Goal: Contribute content

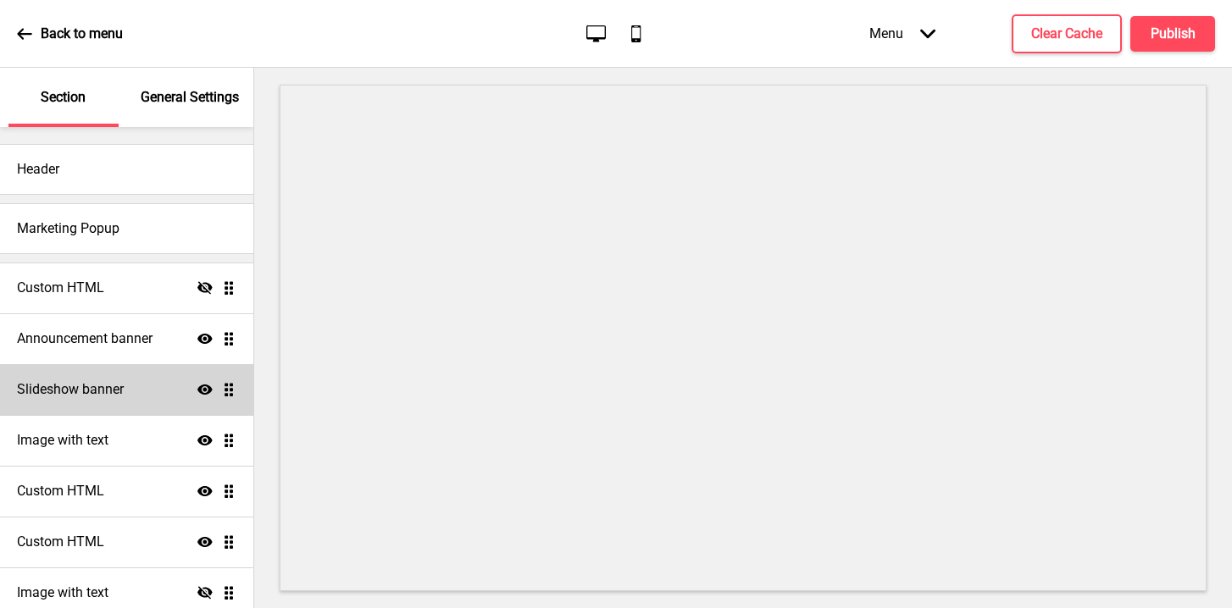
click at [119, 394] on h4 "Slideshow banner" at bounding box center [70, 389] width 107 height 19
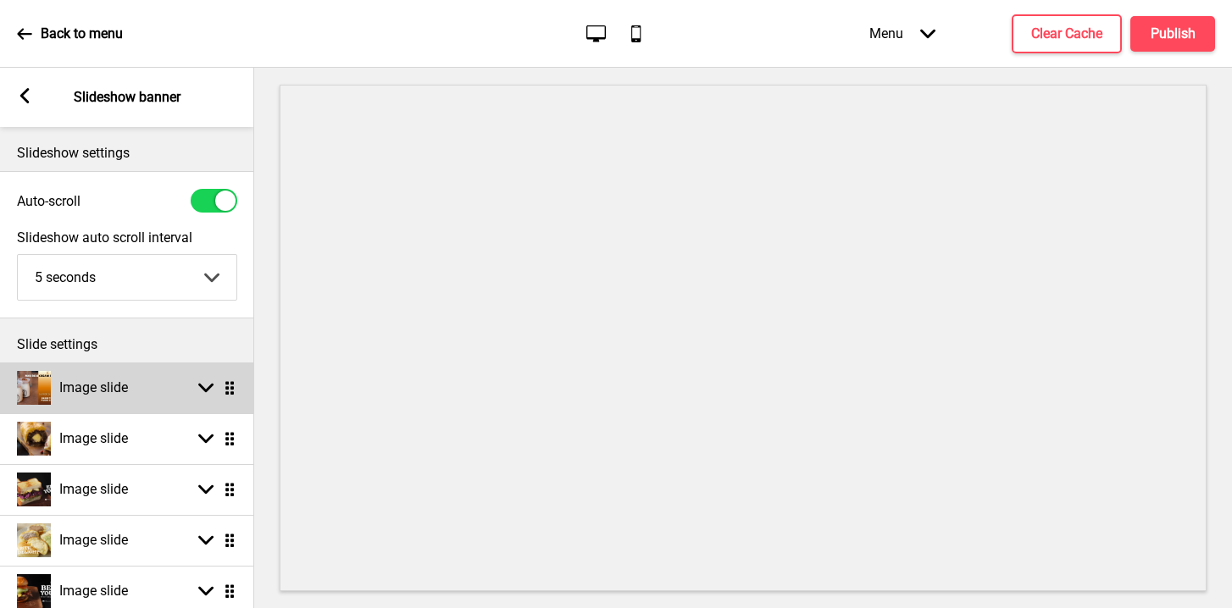
click at [150, 401] on div "Image slide Arrow down Drag" at bounding box center [127, 388] width 254 height 51
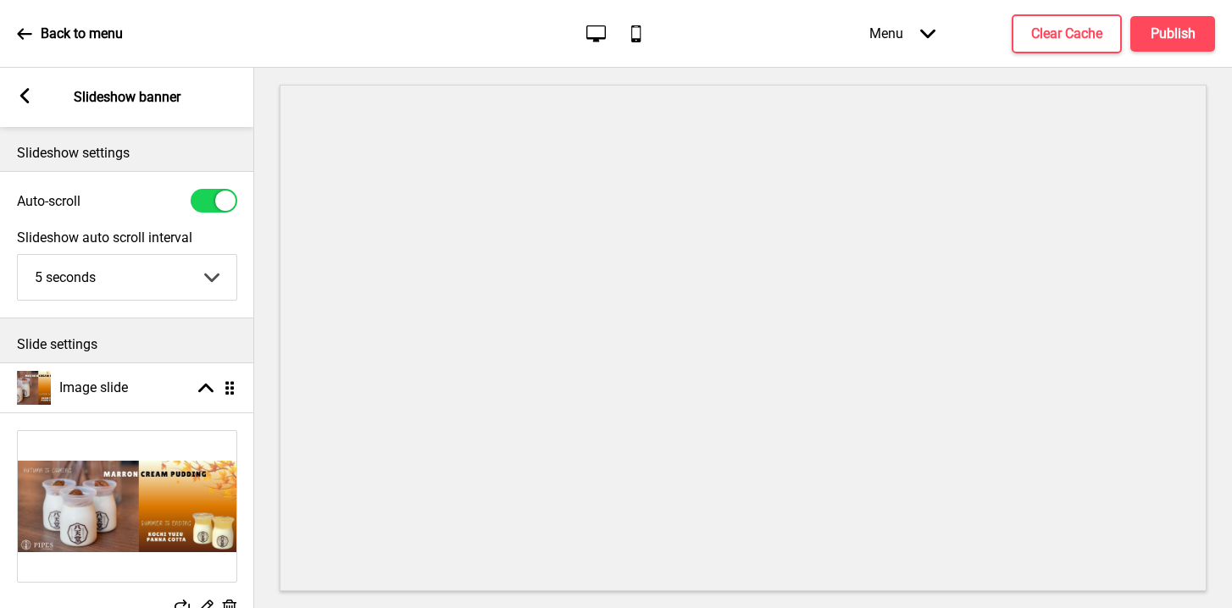
scroll to position [60, 0]
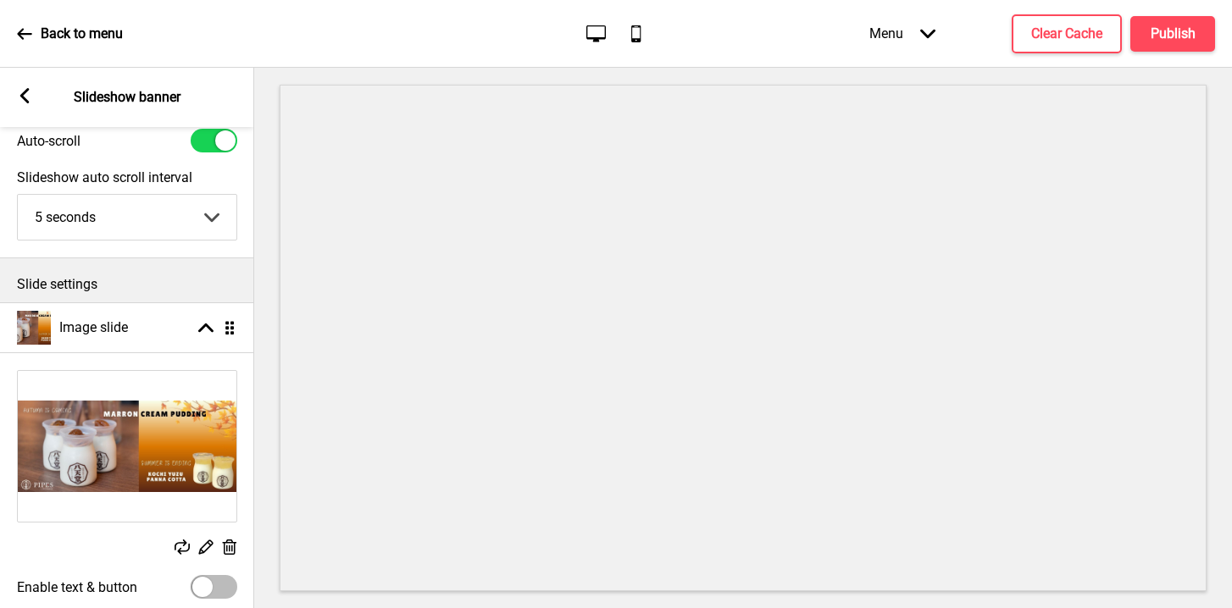
click at [179, 546] on rect at bounding box center [182, 547] width 15 height 15
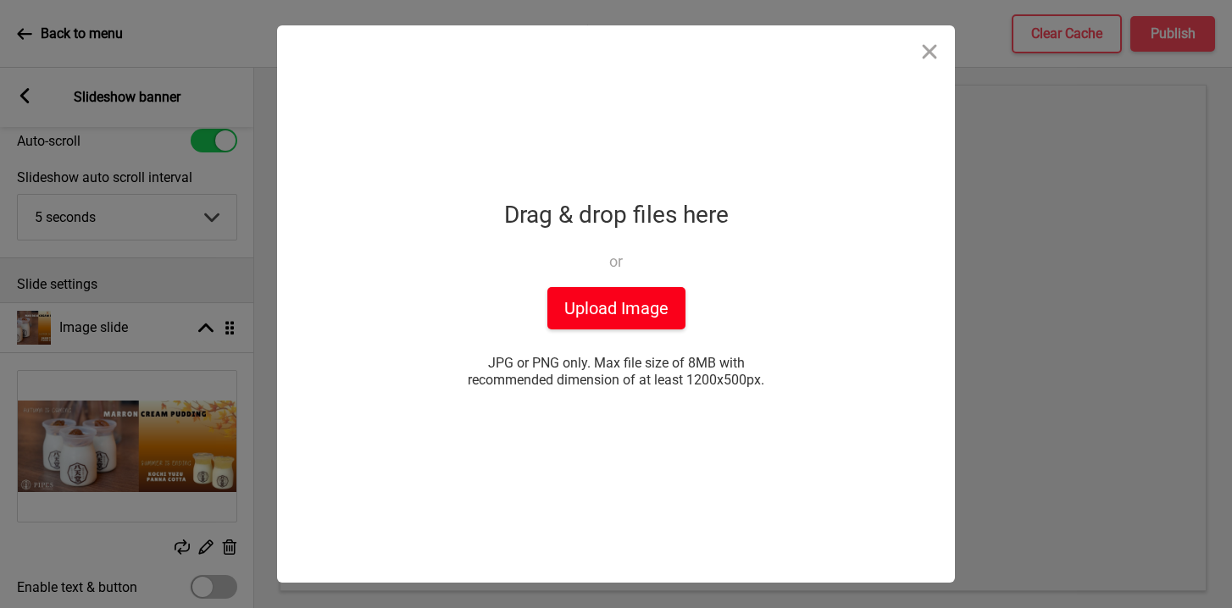
click at [573, 309] on button "Upload Image" at bounding box center [616, 308] width 138 height 42
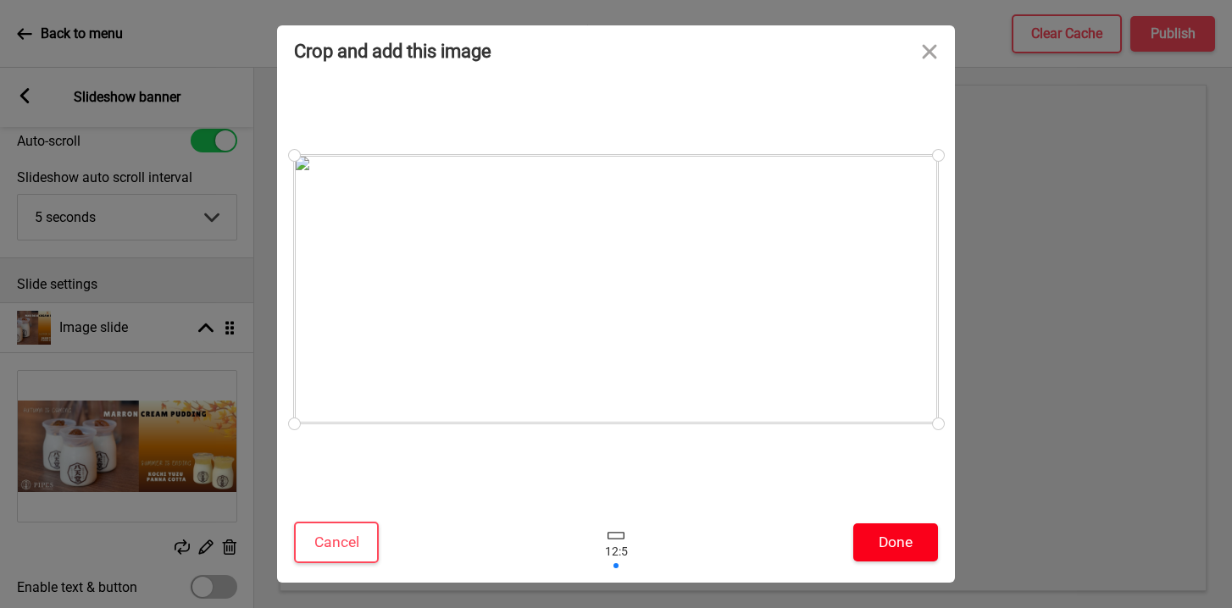
click at [894, 542] on button "Done" at bounding box center [895, 543] width 85 height 38
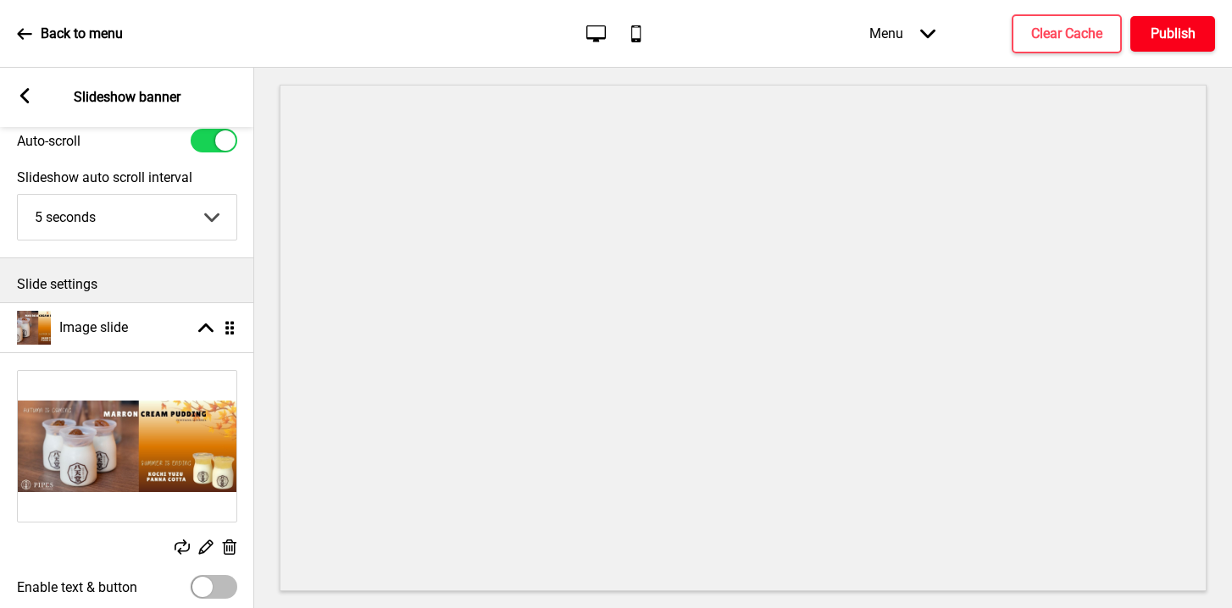
click at [1158, 25] on h4 "Publish" at bounding box center [1173, 34] width 45 height 19
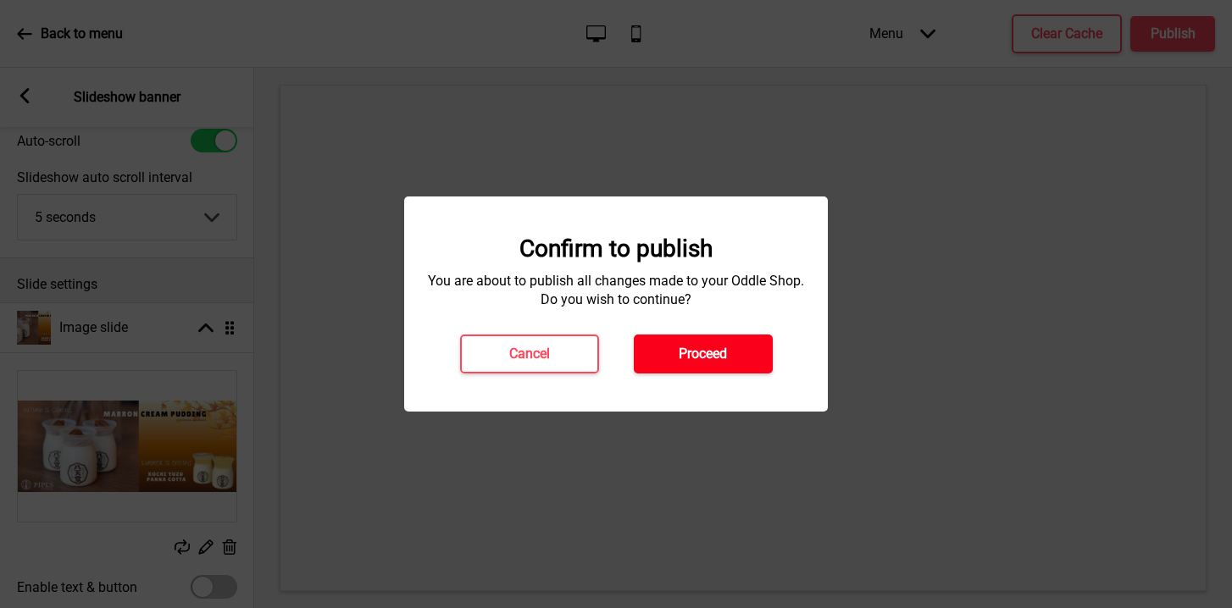
click at [652, 360] on button "Proceed" at bounding box center [703, 354] width 139 height 39
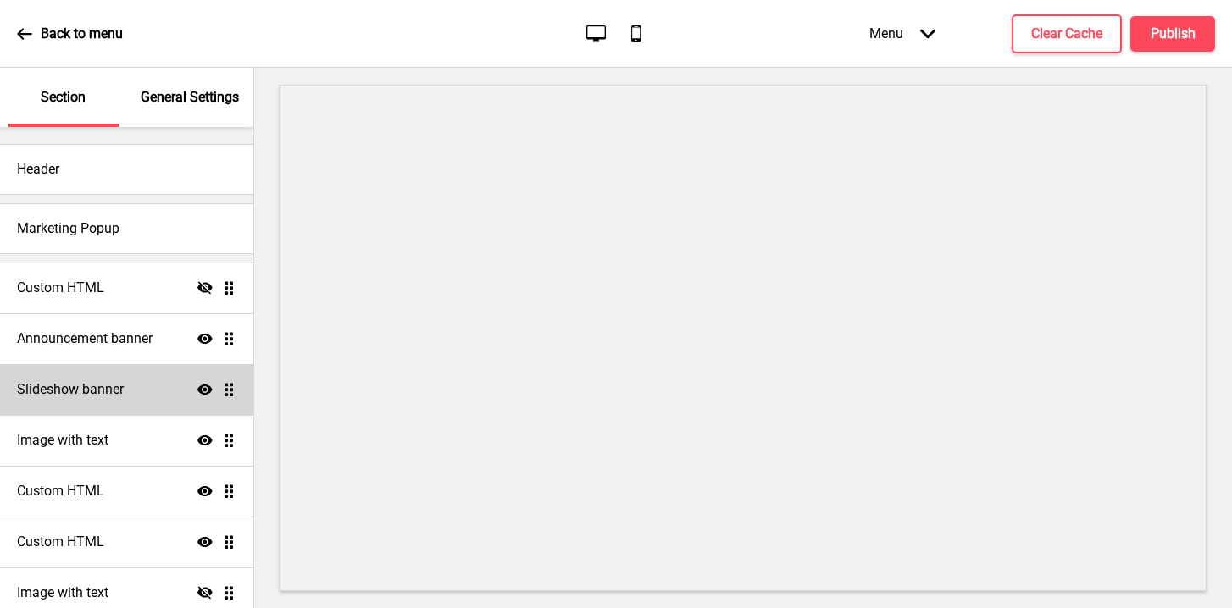
click at [105, 394] on h4 "Slideshow banner" at bounding box center [70, 389] width 107 height 19
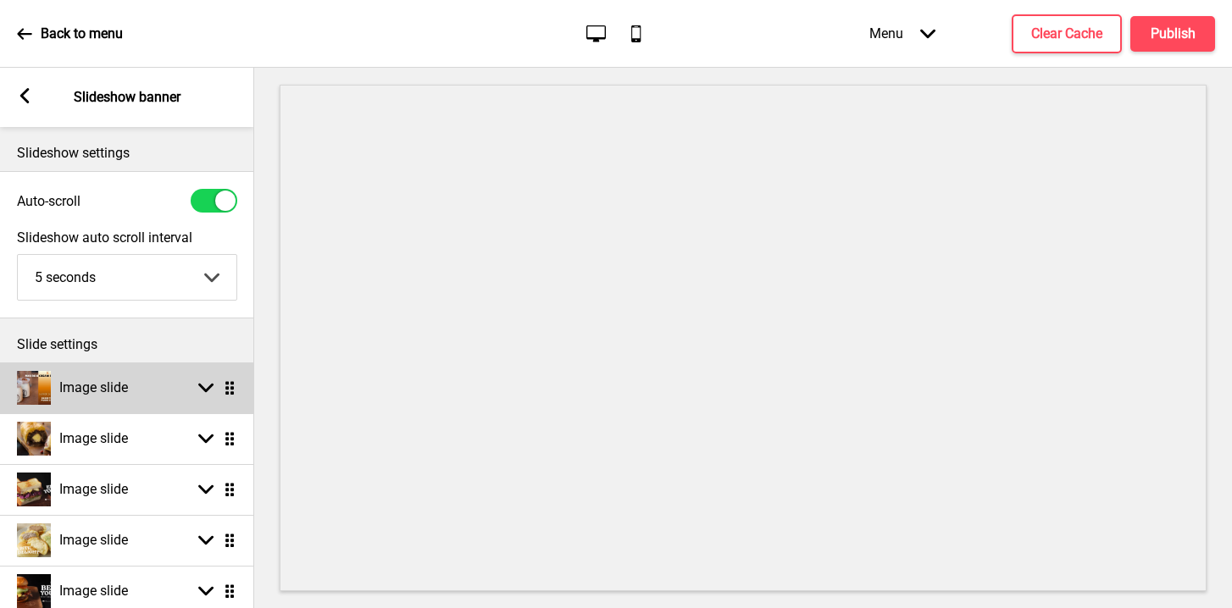
click at [105, 389] on h4 "Image slide" at bounding box center [93, 388] width 69 height 19
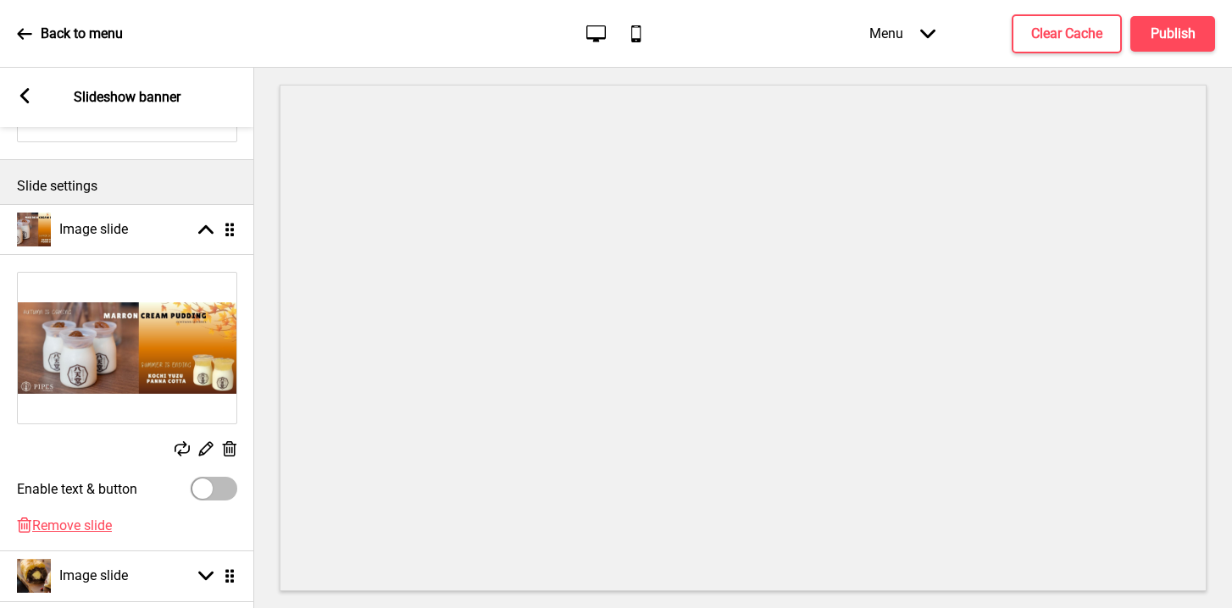
scroll to position [164, 0]
